Goal: Connect with others: Connect with others

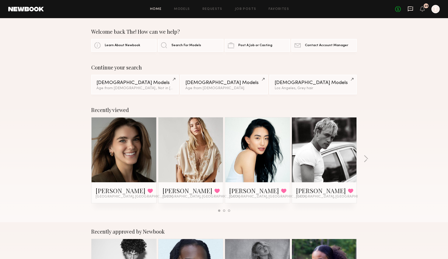
click at [412, 10] on icon at bounding box center [411, 9] width 6 height 6
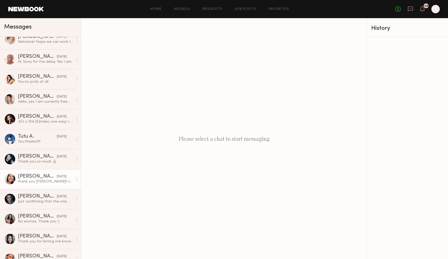
scroll to position [580, 0]
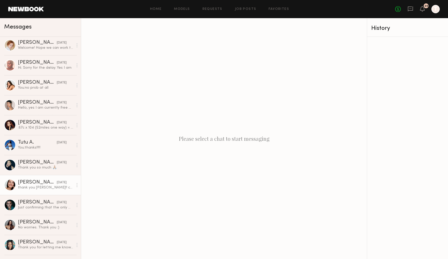
click at [31, 183] on div "Asalia Y." at bounding box center [37, 182] width 39 height 5
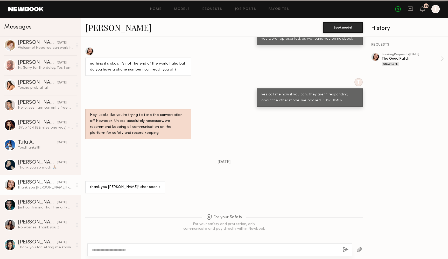
scroll to position [218, 0]
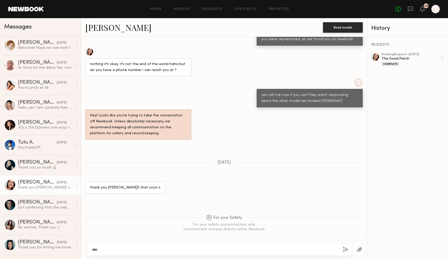
type textarea "****"
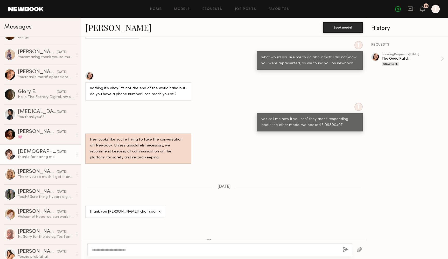
scroll to position [411, 0]
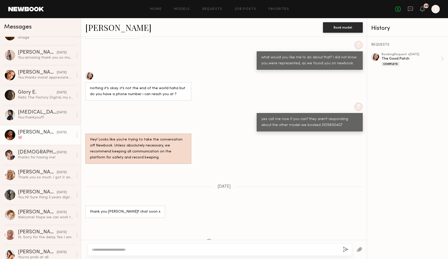
click at [32, 135] on div "💓" at bounding box center [45, 137] width 55 height 5
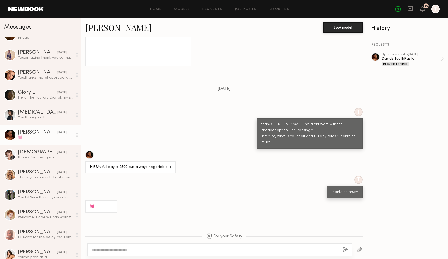
scroll to position [1193, 0]
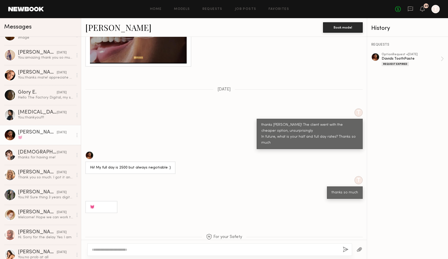
click at [96, 27] on link "Sabrina A." at bounding box center [118, 27] width 66 height 11
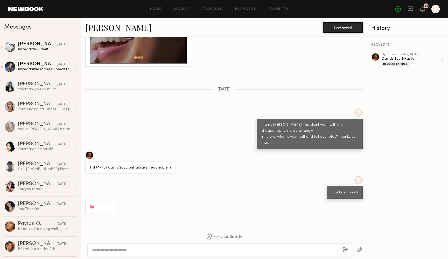
scroll to position [0, 0]
click at [247, 10] on link "Job Posts" at bounding box center [246, 9] width 22 height 3
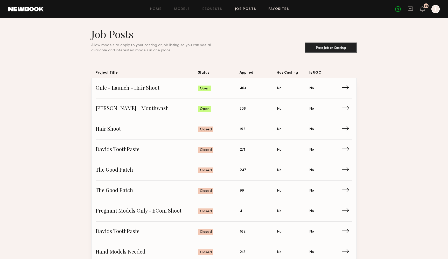
click at [272, 8] on link "Favorites" at bounding box center [279, 9] width 20 height 3
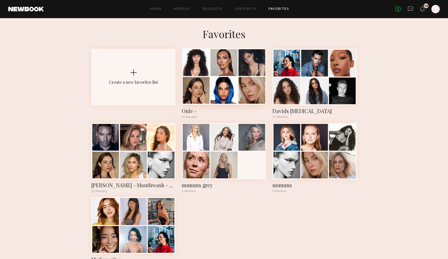
click at [215, 84] on div at bounding box center [223, 90] width 27 height 27
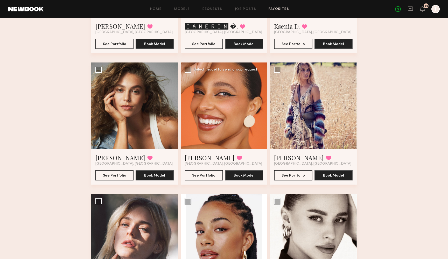
scroll to position [250, 0]
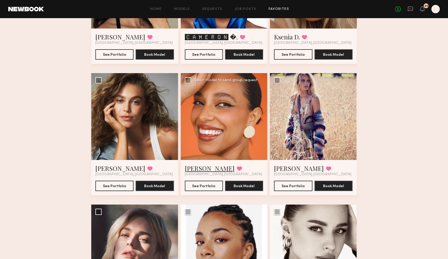
click at [209, 169] on link "[PERSON_NAME]" at bounding box center [210, 168] width 50 height 8
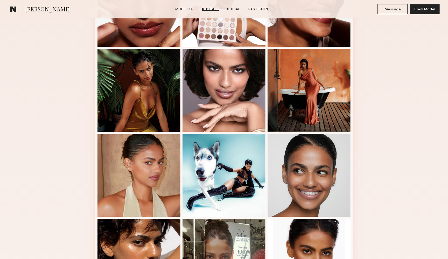
scroll to position [341, 0]
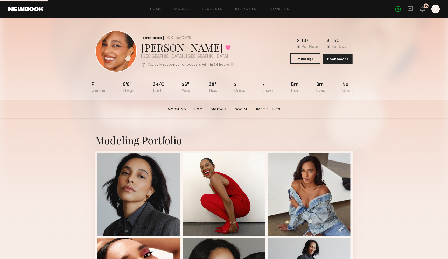
click at [305, 60] on button "Message" at bounding box center [305, 58] width 30 height 10
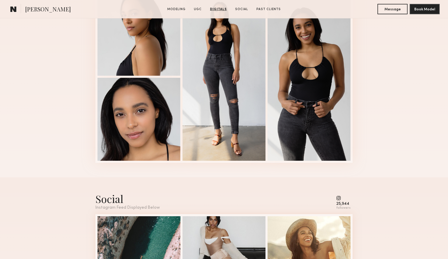
scroll to position [1090, 0]
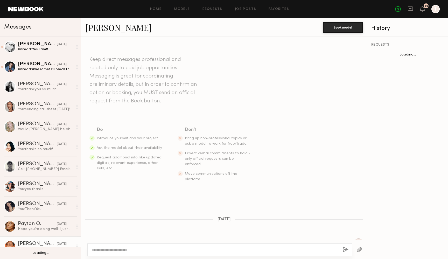
scroll to position [599, 0]
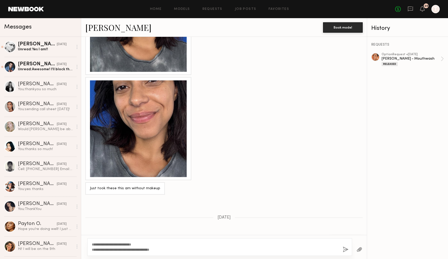
type textarea "**********"
click at [343, 251] on button "button" at bounding box center [346, 250] width 6 height 6
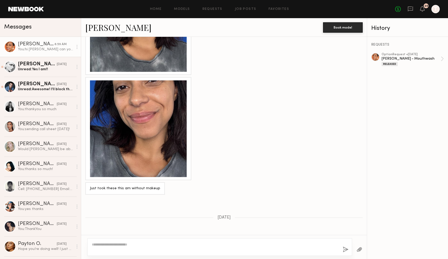
scroll to position [708, 0]
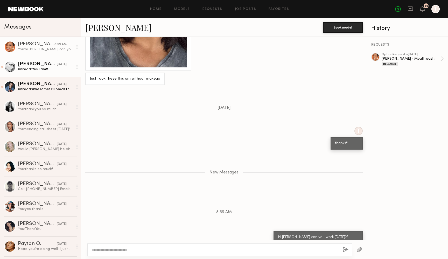
click at [38, 65] on div "Summerlyn C." at bounding box center [37, 64] width 39 height 5
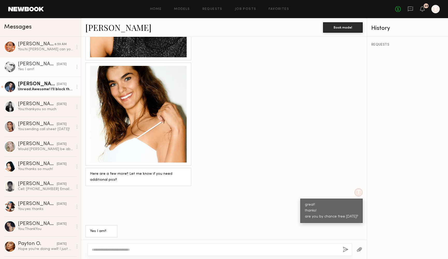
scroll to position [567, 0]
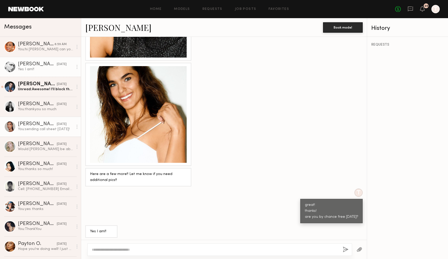
click at [34, 119] on link "Jayden R. 09/04/2025 You: sending call sheet today!" at bounding box center [40, 127] width 81 height 20
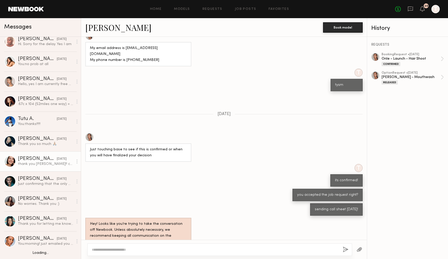
scroll to position [605, 0]
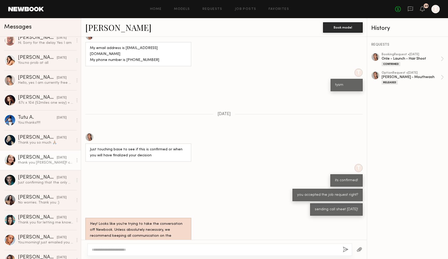
click at [26, 160] on div "thank you chris!! chat soon x" at bounding box center [45, 162] width 55 height 5
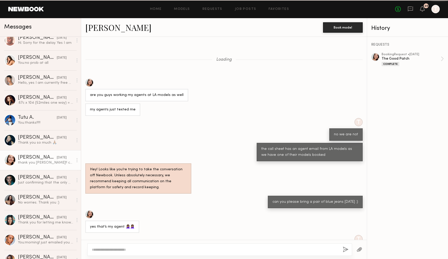
scroll to position [218, 0]
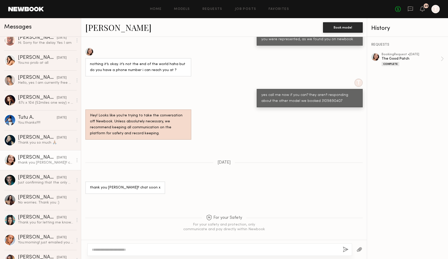
click at [90, 48] on div at bounding box center [89, 52] width 8 height 8
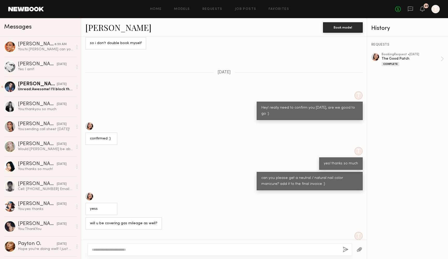
scroll to position [0, 0]
click at [39, 123] on div "Jayden R." at bounding box center [37, 124] width 39 height 5
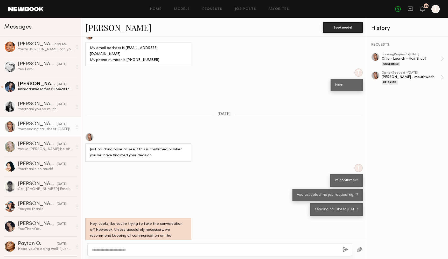
click at [106, 32] on link "Jayden R." at bounding box center [118, 27] width 66 height 11
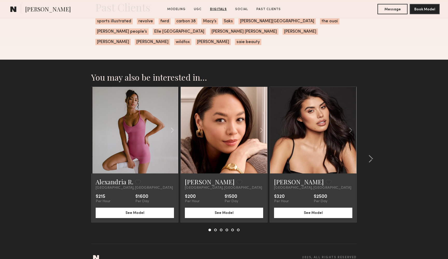
scroll to position [1142, 0]
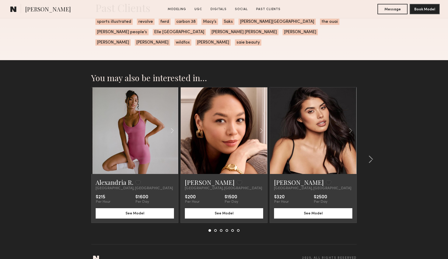
click at [315, 144] on link at bounding box center [313, 130] width 30 height 87
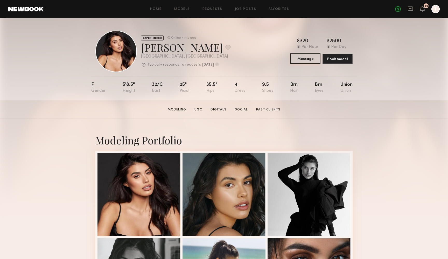
click at [297, 61] on button "Message" at bounding box center [305, 58] width 30 height 10
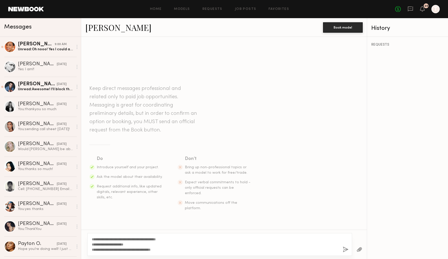
type textarea "**********"
click at [347, 248] on button "button" at bounding box center [346, 250] width 6 height 6
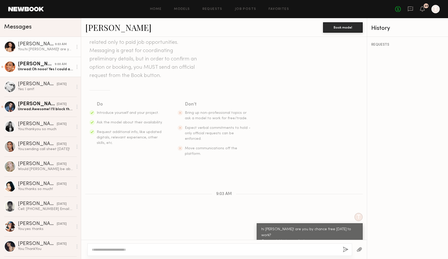
click at [48, 64] on div "[PERSON_NAME]" at bounding box center [36, 64] width 37 height 5
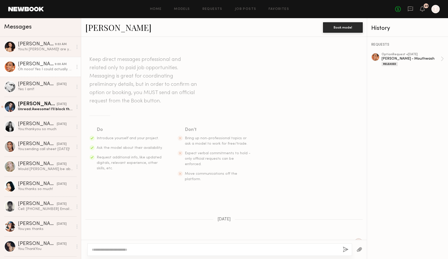
scroll to position [224, 0]
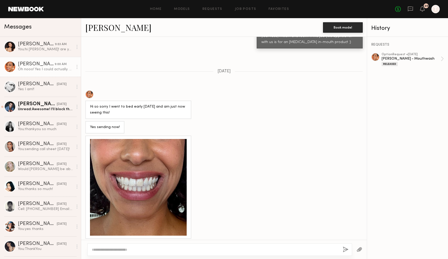
click at [92, 27] on link "[PERSON_NAME]" at bounding box center [118, 27] width 66 height 11
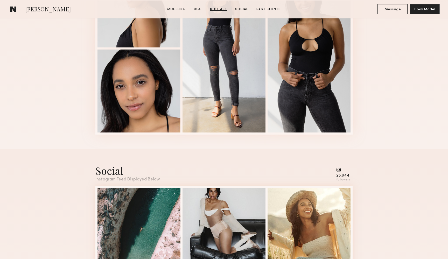
scroll to position [1098, 0]
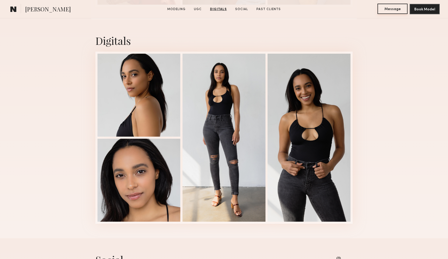
click at [391, 10] on button "Message" at bounding box center [392, 9] width 30 height 10
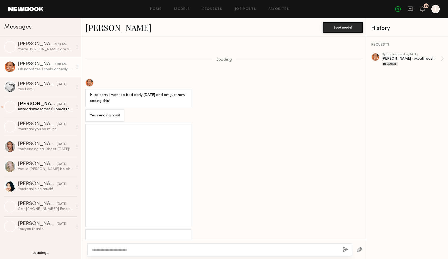
scroll to position [470, 0]
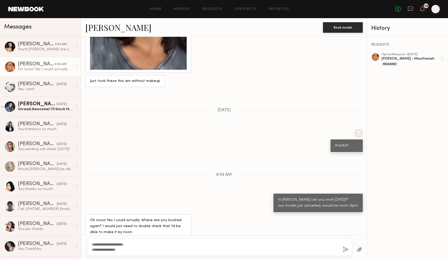
type textarea "**********"
click at [346, 248] on button "button" at bounding box center [346, 250] width 6 height 6
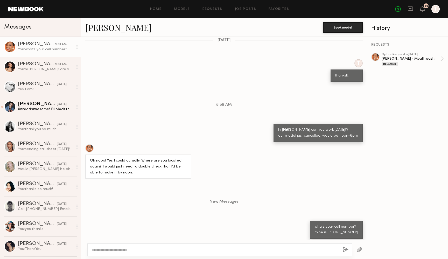
scroll to position [571, 0]
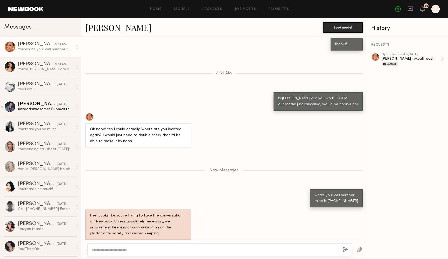
click at [213, 245] on div at bounding box center [219, 249] width 265 height 12
click at [201, 248] on textarea at bounding box center [215, 249] width 247 height 5
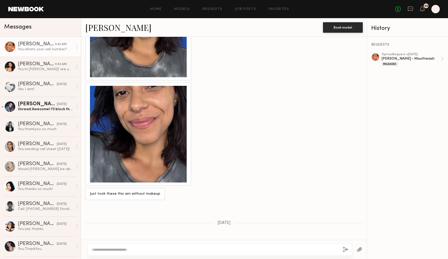
scroll to position [349, 0]
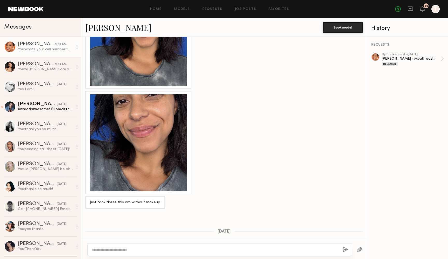
click at [146, 116] on div at bounding box center [138, 142] width 97 height 97
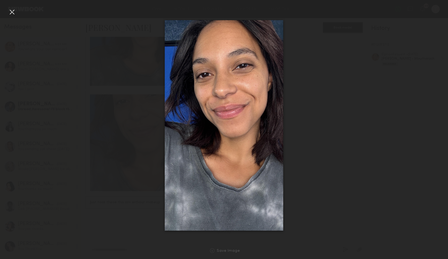
click at [11, 13] on div at bounding box center [12, 12] width 8 height 8
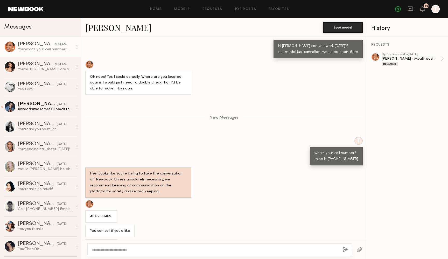
scroll to position [859, 0]
drag, startPoint x: 89, startPoint y: 200, endPoint x: 115, endPoint y: 201, distance: 26.4
click at [115, 211] on div "4045390469" at bounding box center [101, 217] width 32 height 12
copy div "4045390469"
click at [192, 200] on div "4045390469" at bounding box center [224, 211] width 286 height 23
